Goal: Task Accomplishment & Management: Use online tool/utility

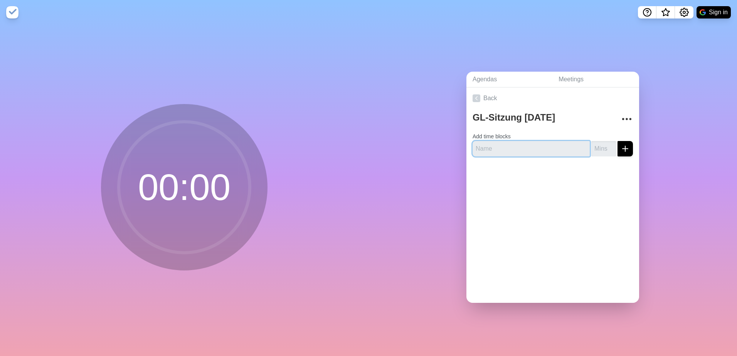
click at [520, 149] on input "text" at bounding box center [530, 148] width 117 height 15
type input "Entwurf Strategie [DATE]-[DATE]"
type input "30"
click at [617, 141] on button "submit" at bounding box center [624, 148] width 15 height 15
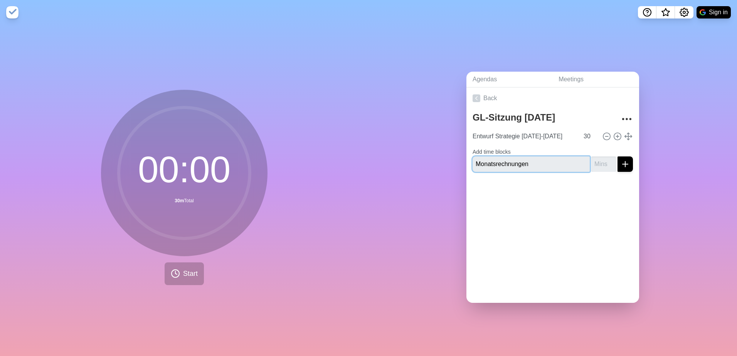
type input "Monatsrechnungen"
type input "20"
click at [617, 156] on button "submit" at bounding box center [624, 163] width 15 height 15
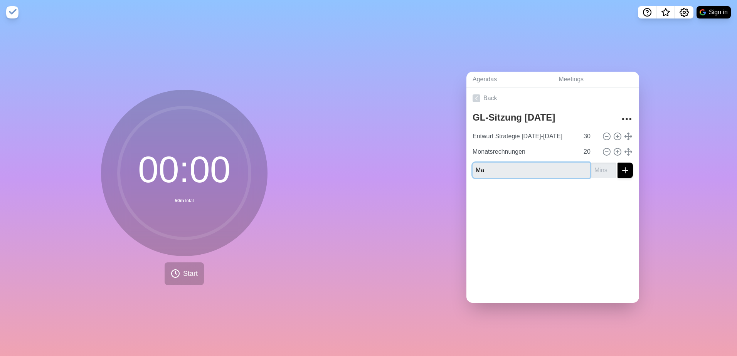
type input "M"
click at [628, 197] on div at bounding box center [552, 199] width 173 height 31
drag, startPoint x: 548, startPoint y: 168, endPoint x: 470, endPoint y: 171, distance: 78.7
click at [472, 171] on input "Weiteres Vorgehen Campus" at bounding box center [530, 170] width 117 height 15
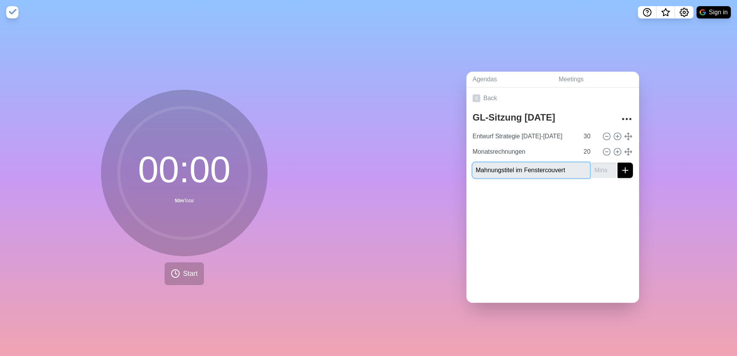
type input "Mahnungstitel im Fenstercouvert"
type input "10"
click at [617, 163] on button "submit" at bounding box center [624, 170] width 15 height 15
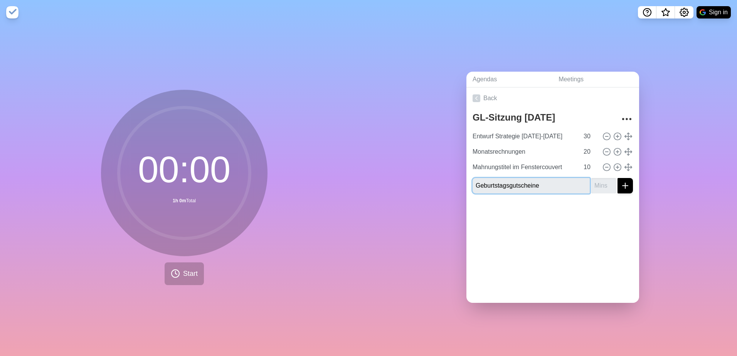
type input "Geburtstagsgutscheine"
type input "10"
click at [617, 178] on button "submit" at bounding box center [624, 185] width 15 height 15
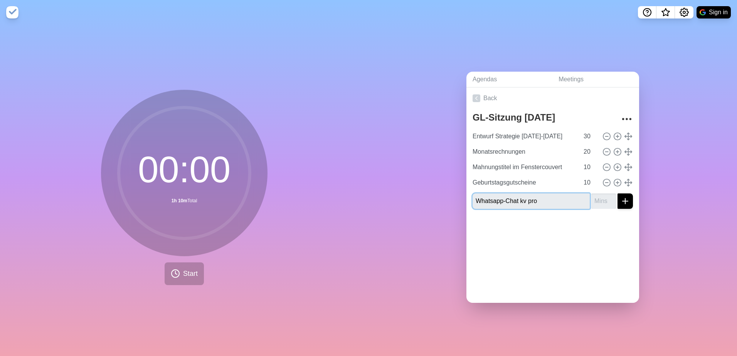
type input "Whatsapp-Chat kv pro"
type input "5"
click at [617, 193] on button "submit" at bounding box center [624, 200] width 15 height 15
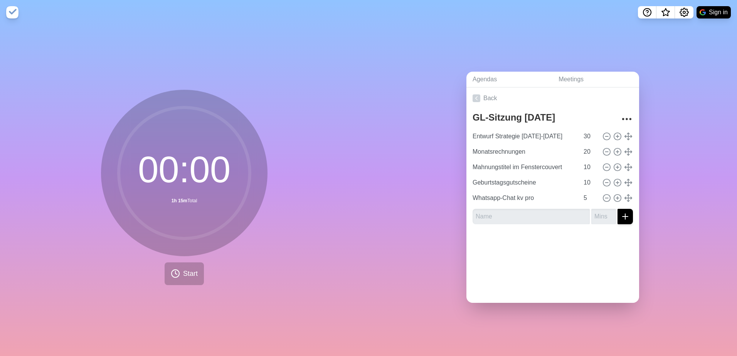
click at [535, 286] on div "Back GL-Sitzung 25.09.25 Entwurf Strategie 2025-2031 30 Monatsrechnungen 20 Mah…" at bounding box center [552, 194] width 173 height 215
click at [544, 181] on input "Geburtstagsgutscheine" at bounding box center [523, 182] width 109 height 15
click at [470, 181] on input "Geburtstagsgutscheine)" at bounding box center [523, 182] width 109 height 15
type input "(Geburtstagsgutscheine)"
click at [530, 249] on div at bounding box center [552, 245] width 173 height 31
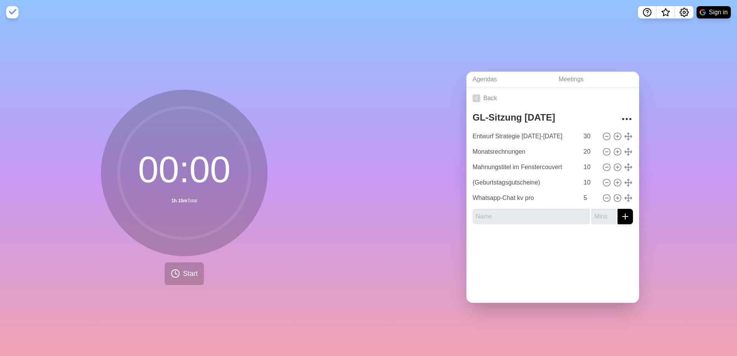
click at [413, 86] on div "Agendas Meetings Back GL-Sitzung 25.09.25 Entwurf Strategie 2025-2031 30 Monats…" at bounding box center [552, 190] width 368 height 331
click at [533, 215] on input "text" at bounding box center [530, 216] width 117 height 15
click at [536, 213] on input "MSAG" at bounding box center [530, 216] width 117 height 15
type input "MAG 2025"
click at [600, 215] on input "-1" at bounding box center [603, 216] width 25 height 15
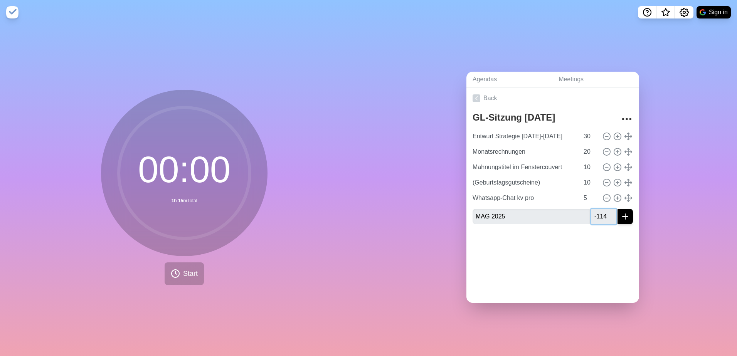
click at [603, 210] on input "-114" at bounding box center [603, 216] width 25 height 15
drag, startPoint x: 598, startPoint y: 215, endPoint x: 572, endPoint y: 217, distance: 26.3
click at [576, 214] on div "MAG 2025 -114" at bounding box center [552, 216] width 160 height 15
type input "15"
click at [556, 249] on div at bounding box center [552, 245] width 173 height 31
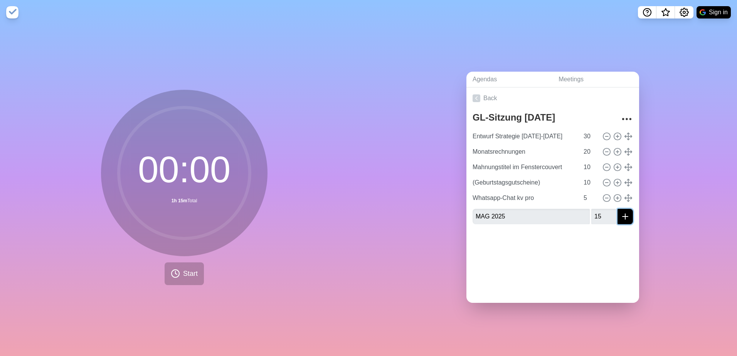
click at [620, 212] on icon "submit" at bounding box center [624, 216] width 9 height 9
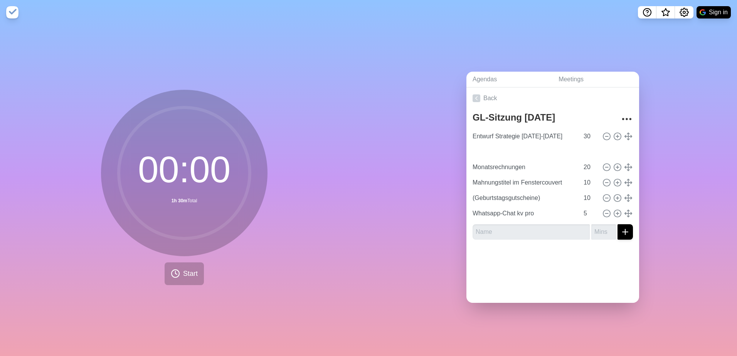
type input "MAG 2025"
type input "15"
type input "Monatsrechnungen"
type input "20"
type input "Mahnungstitel im Fenstercouvert"
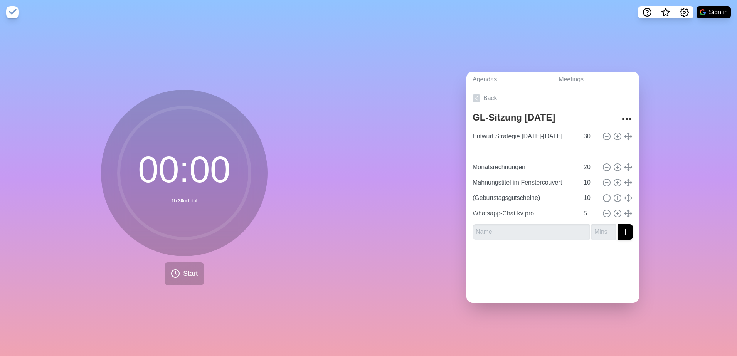
type input "(Geburtstagsgutscheine)"
type input "10"
type input "Whatsapp-Chat kv pro"
type input "5"
click at [624, 118] on icon "More" at bounding box center [626, 119] width 12 height 12
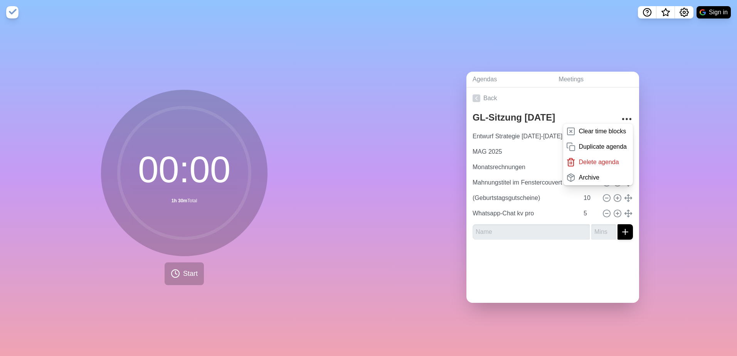
click at [630, 116] on div "GL-Sitzung 25.09.25 Clear time blocks Duplicate agenda Delete agenda Archive En…" at bounding box center [552, 177] width 173 height 137
click at [636, 117] on div "Agendas Meetings Back GL-Sitzung 25.09.25 Clear time blocks Duplicate agenda De…" at bounding box center [552, 190] width 368 height 331
click at [661, 117] on div "Agendas Meetings Back GL-Sitzung 25.09.25 Clear time blocks Duplicate agenda De…" at bounding box center [552, 190] width 368 height 331
click at [578, 72] on link "Meetings" at bounding box center [595, 80] width 87 height 16
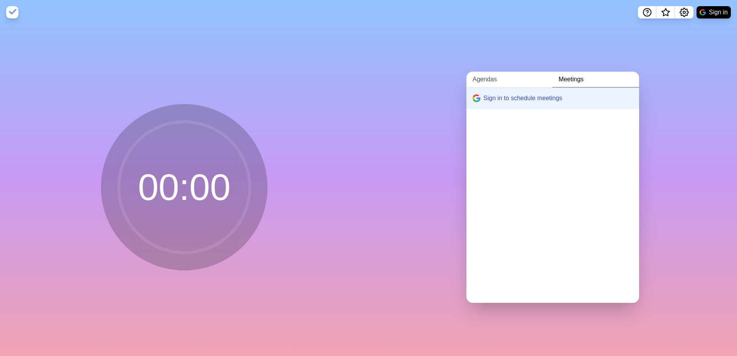
click at [510, 79] on link "Agendas" at bounding box center [509, 80] width 86 height 16
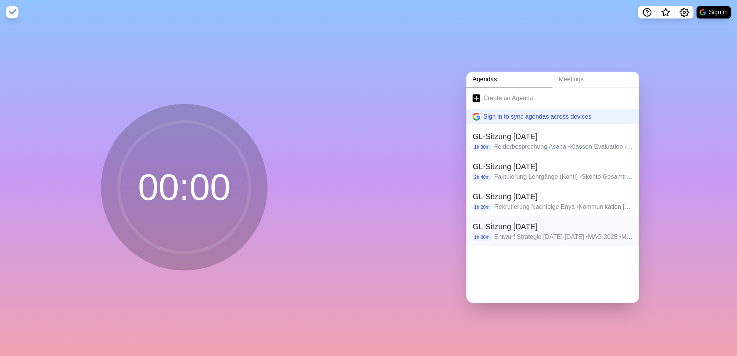
click at [546, 235] on p "Entwurf Strategie 2025-2031 • MAG 2025 • Monatsrechnungen • Mahnungstitel im Fe…" at bounding box center [563, 236] width 139 height 9
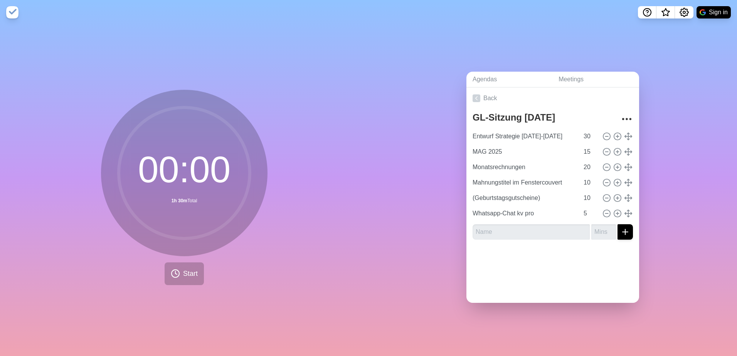
click at [661, 142] on div "Agendas Meetings Back GL-Sitzung 25.09.25 Entwurf Strategie 2025-2031 30 MAG 20…" at bounding box center [552, 190] width 368 height 331
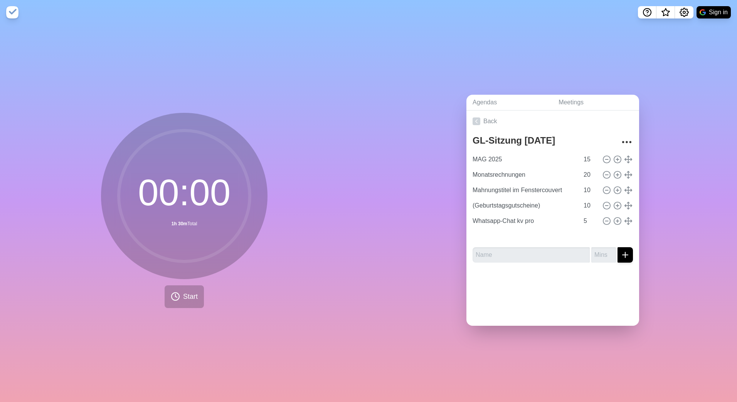
type input "Monatsrechnungen"
type input "20"
type input "Mahnungstitel im Fenstercouvert"
type input "10"
type input "(Geburtstagsgutscheine)"
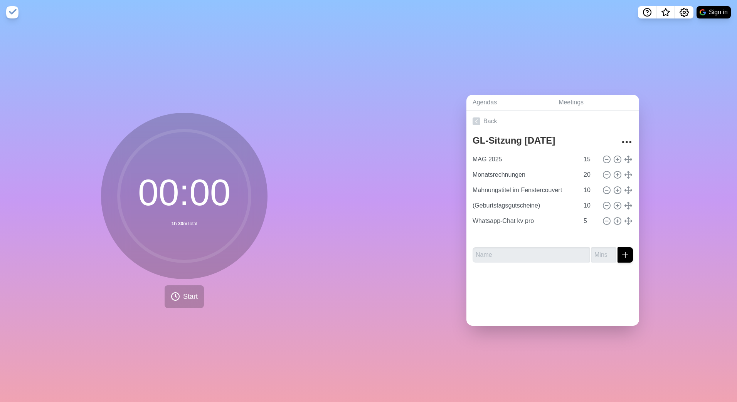
type input "Whatsapp-Chat kv pro"
type input "5"
type input "Entwurf Strategie [DATE]-[DATE]"
type input "30"
type input "MAG 2025"
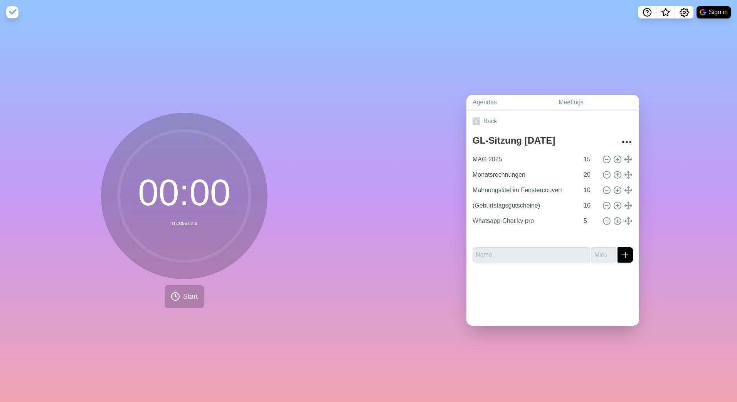
type input "15"
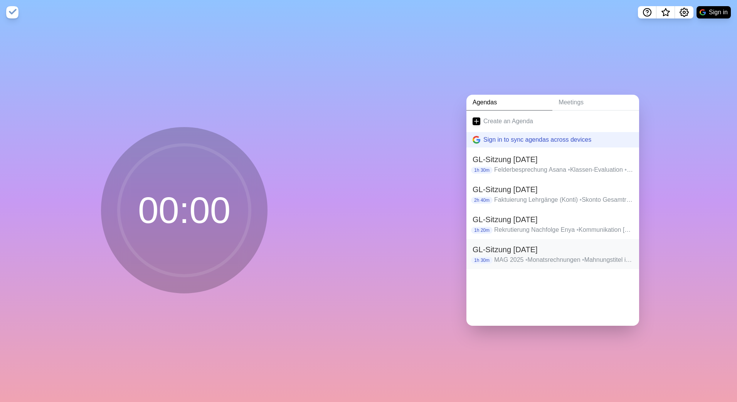
click at [513, 246] on h2 "GL-Sitzung [DATE]" at bounding box center [552, 250] width 160 height 12
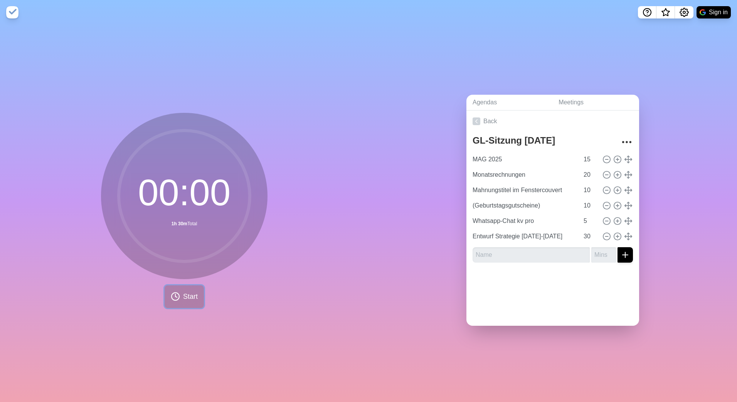
click at [188, 292] on span "Start" at bounding box center [190, 297] width 15 height 10
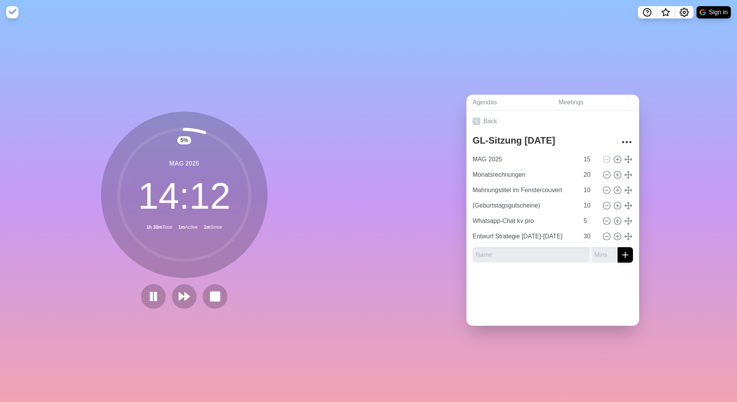
click at [437, 108] on div "Agendas Meetings Back GL-Sitzung [DATE] MAG 2025 15 Monatsrechnungen 20 Mahnung…" at bounding box center [552, 214] width 368 height 378
click at [459, 353] on div "Agendas Meetings Back GL-Sitzung [DATE] MAG 2025 15 Monatsrechnungen 20 Mahnung…" at bounding box center [552, 214] width 368 height 378
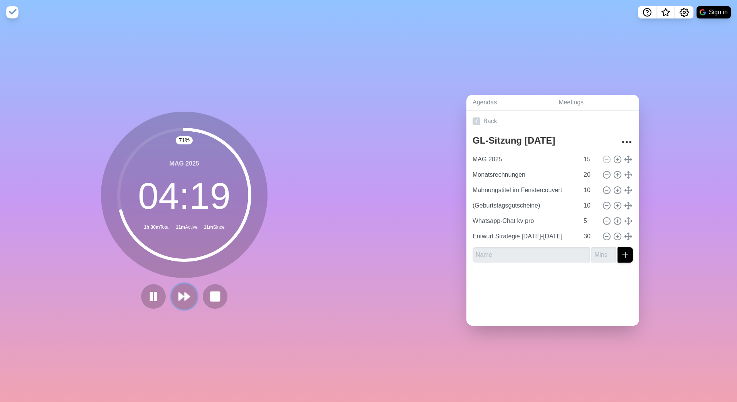
click at [185, 293] on polygon at bounding box center [187, 297] width 5 height 8
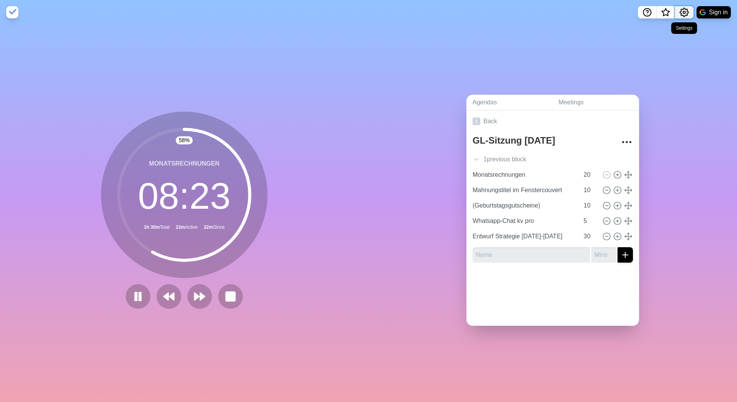
click at [684, 13] on circle "Settings" at bounding box center [684, 12] width 2 height 2
click at [677, 94] on div "Agendas Meetings Back GL-Sitzung [DATE] 1 previous block MAG 2025 15 Monatsrech…" at bounding box center [552, 214] width 368 height 378
click at [683, 16] on icon "Settings" at bounding box center [684, 12] width 8 height 8
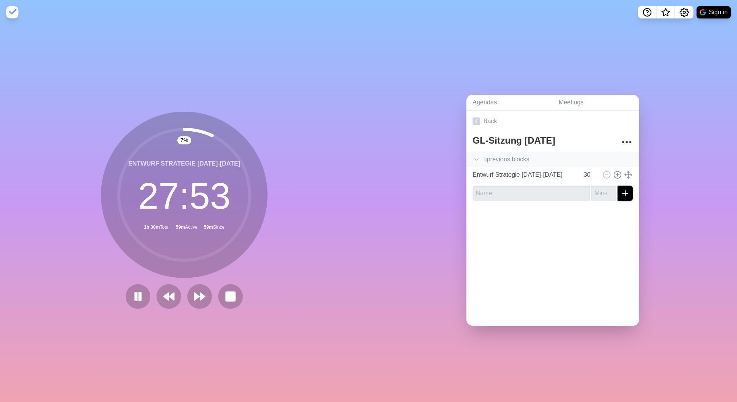
click at [467, 160] on div "5 previous block s" at bounding box center [552, 159] width 173 height 15
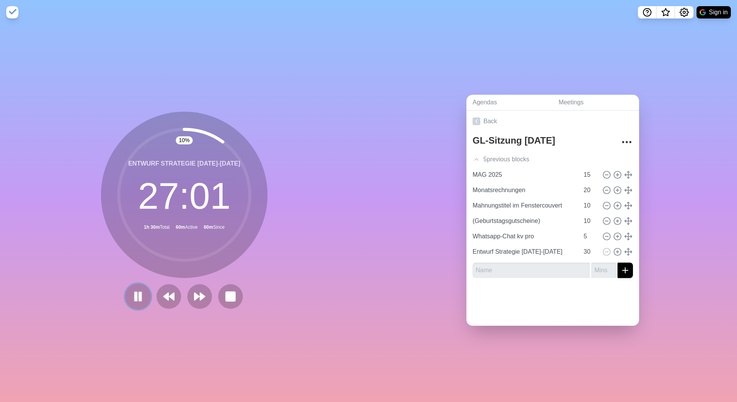
click at [139, 292] on rect at bounding box center [140, 296] width 2 height 8
